Goal: Navigation & Orientation: Find specific page/section

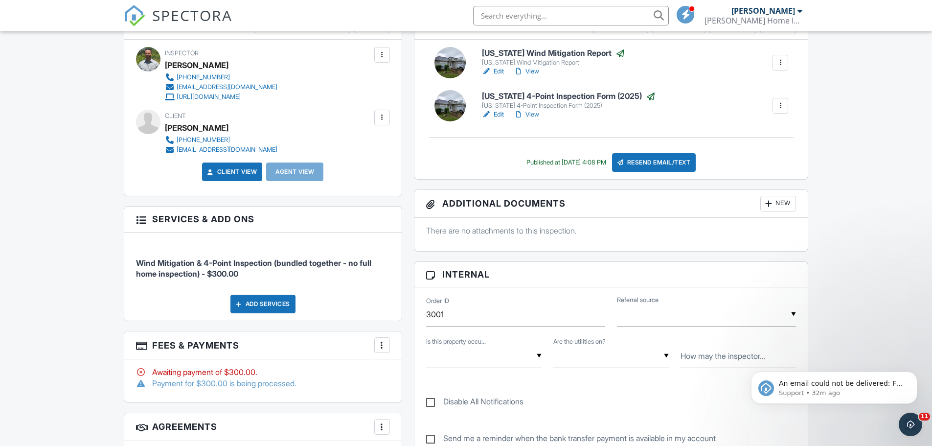
scroll to position [294, 0]
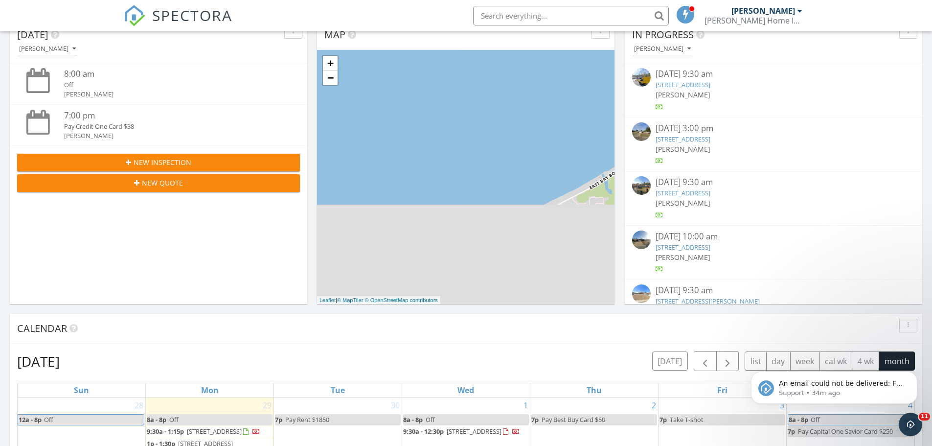
scroll to position [906, 948]
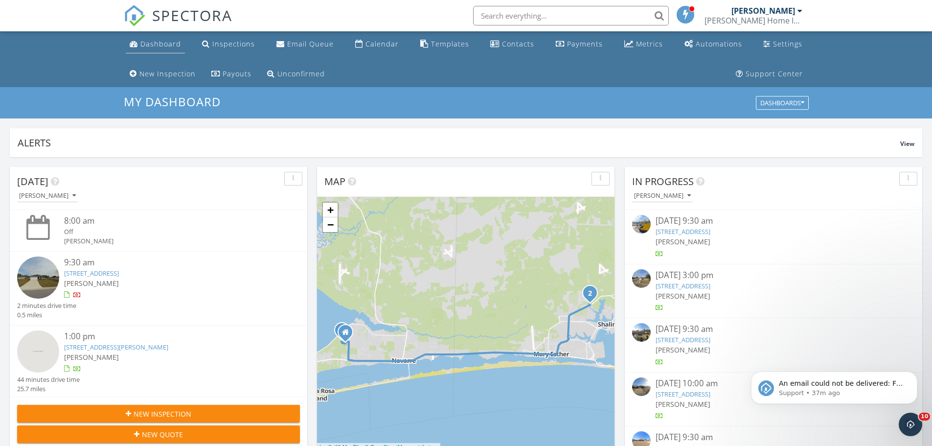
click at [144, 49] on link "Dashboard" at bounding box center [155, 44] width 59 height 18
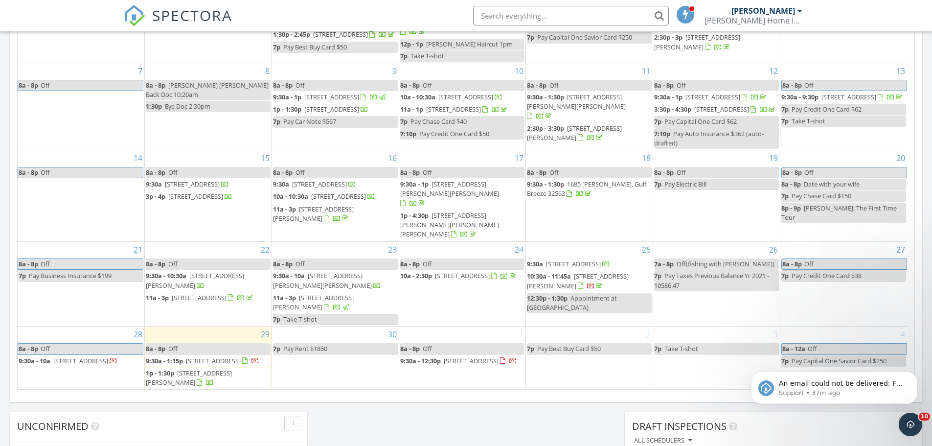
scroll to position [69, 0]
click at [47, 356] on span "9:30a - 10a" at bounding box center [35, 360] width 32 height 9
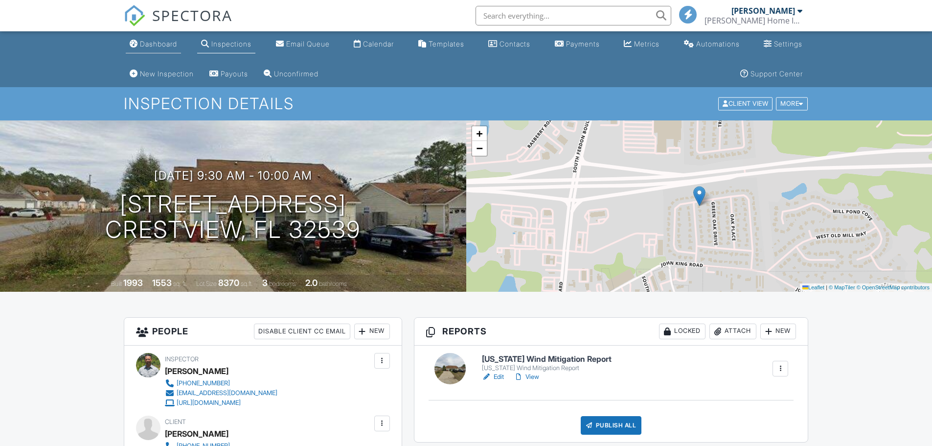
click at [166, 40] on div "Dashboard" at bounding box center [158, 44] width 37 height 8
